Goal: Connect with others: Participate in discussion

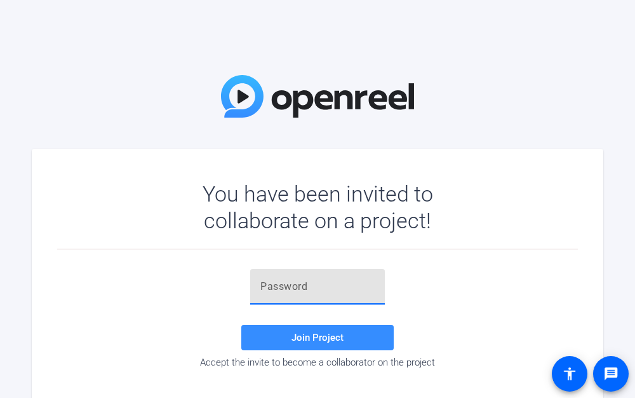
click at [341, 285] on input "text" at bounding box center [317, 286] width 114 height 15
paste input "SkCgN4"
type input "SkCgN4"
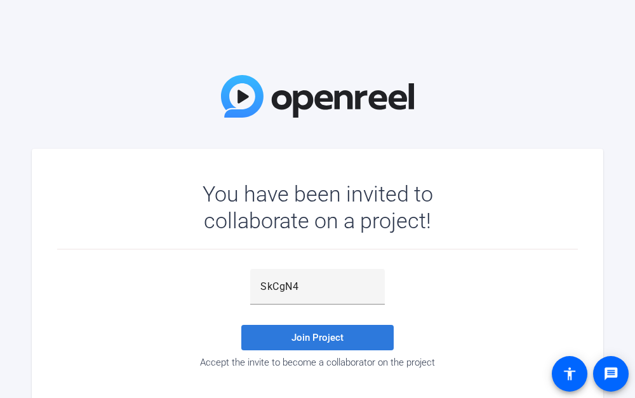
click at [309, 340] on span "Join Project" at bounding box center [317, 337] width 52 height 11
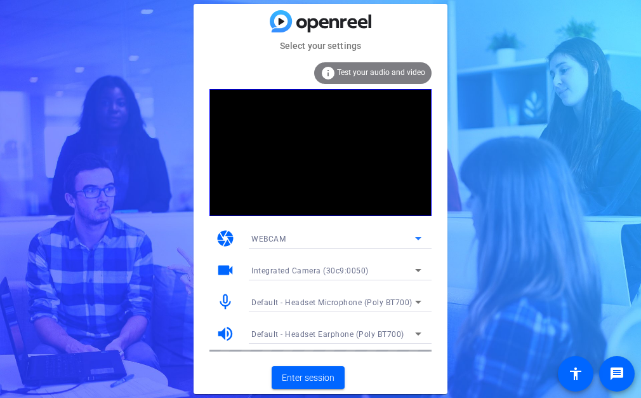
click at [391, 239] on div "WEBCAM" at bounding box center [333, 239] width 164 height 16
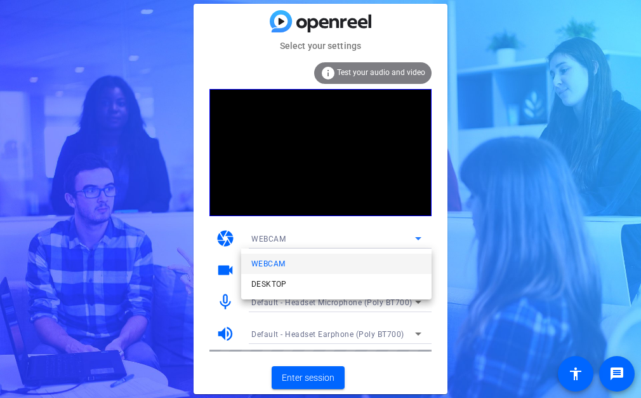
click at [391, 239] on div at bounding box center [320, 199] width 641 height 398
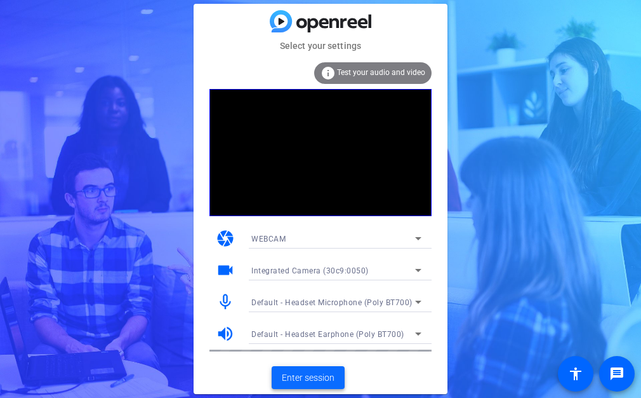
click at [328, 373] on span "Enter session" at bounding box center [308, 377] width 53 height 13
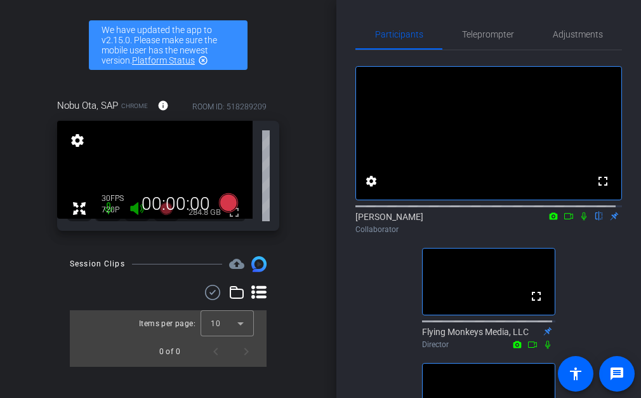
click at [564, 220] on icon at bounding box center [569, 215] width 10 height 9
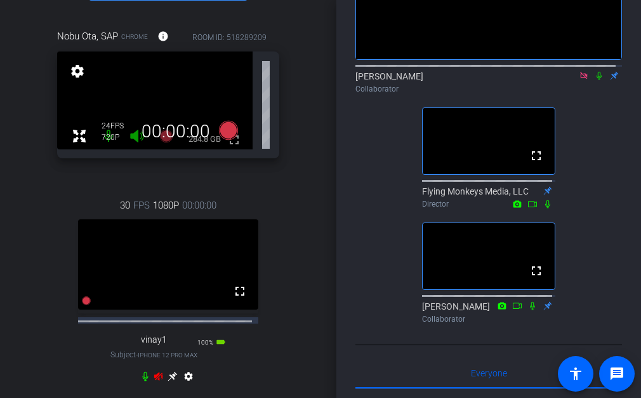
scroll to position [70, 0]
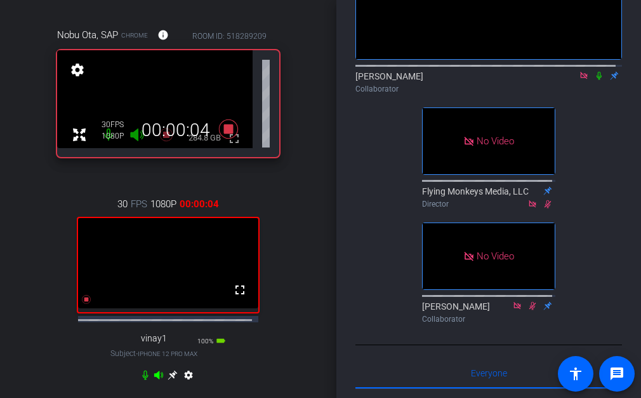
click at [596, 80] on icon at bounding box center [599, 75] width 10 height 9
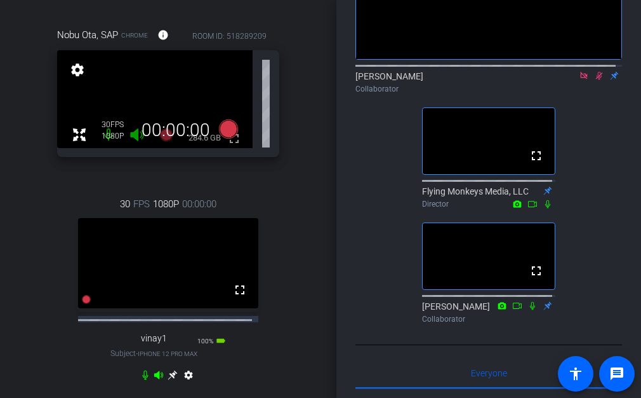
click at [601, 154] on div "No Video [PERSON_NAME] Collaborator fullscreen Flying Monkeys Media, LLC Direct…" at bounding box center [489, 119] width 267 height 419
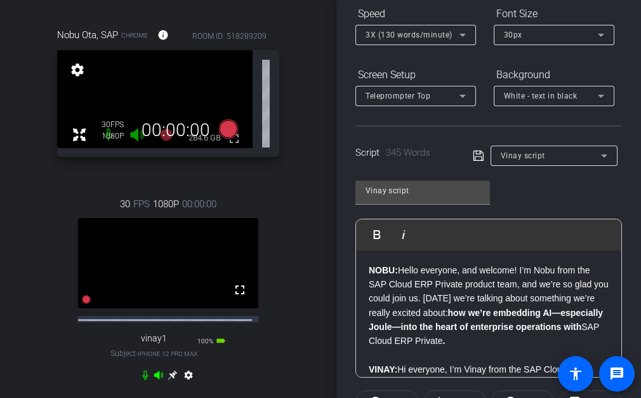
scroll to position [0, 0]
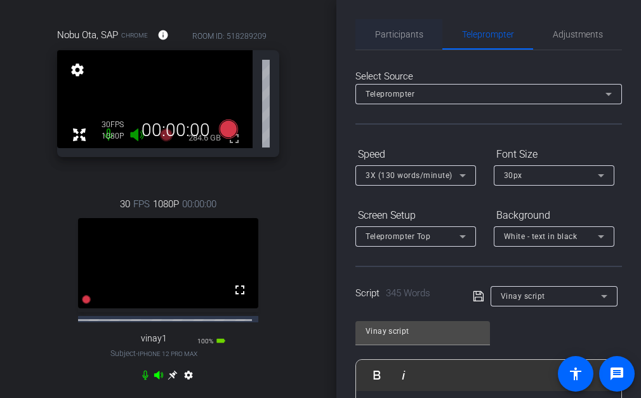
click at [406, 30] on span "Participants" at bounding box center [399, 34] width 48 height 9
